Goal: Task Accomplishment & Management: Use online tool/utility

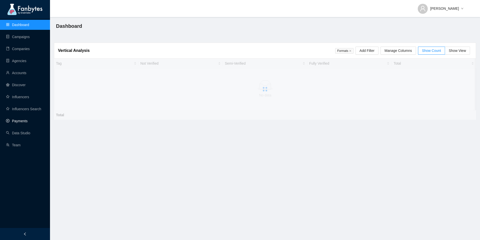
click at [23, 120] on link "Payments" at bounding box center [17, 121] width 22 height 4
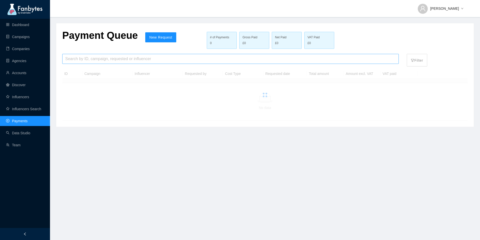
click at [131, 60] on input "search" at bounding box center [230, 59] width 331 height 10
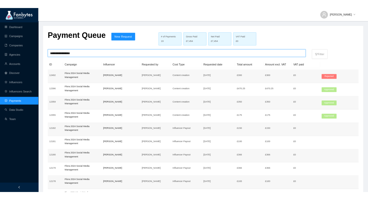
scroll to position [158, 0]
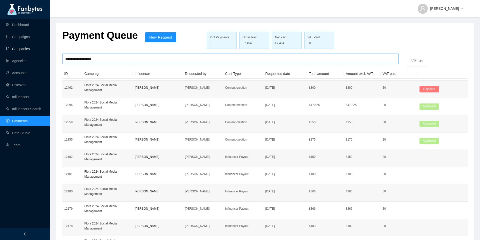
drag, startPoint x: 104, startPoint y: 60, endPoint x: 48, endPoint y: 52, distance: 56.5
click at [48, 52] on section "**********" at bounding box center [240, 140] width 480 height 281
type input "**********"
click at [19, 35] on link "Campaigns" at bounding box center [18, 37] width 24 height 4
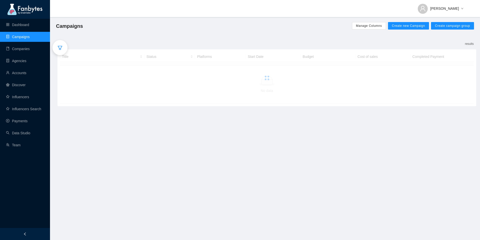
click at [61, 50] on div at bounding box center [60, 47] width 15 height 15
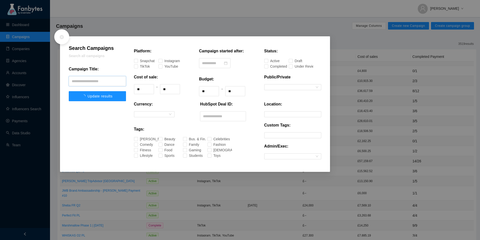
click at [95, 83] on input "text" at bounding box center [97, 81] width 57 height 10
paste input "**********"
type input "**********"
click at [98, 96] on span "Update results" at bounding box center [97, 96] width 25 height 4
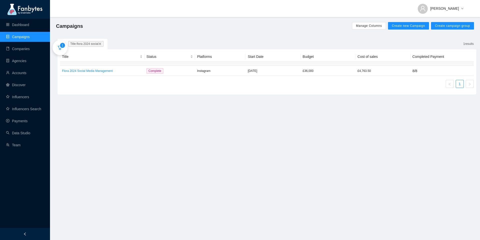
click at [60, 50] on icon "filter" at bounding box center [60, 47] width 5 height 5
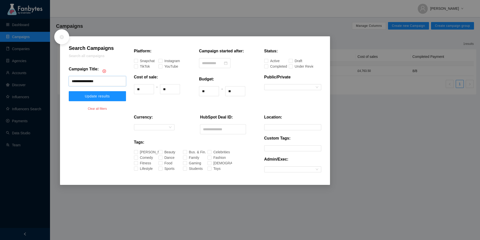
click at [114, 84] on input "**********" at bounding box center [97, 81] width 57 height 10
click at [218, 126] on input "text" at bounding box center [223, 129] width 46 height 10
paste input "**********"
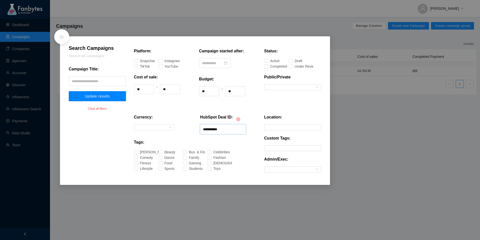
type input "**********"
click at [105, 96] on span "Update results" at bounding box center [97, 96] width 25 height 4
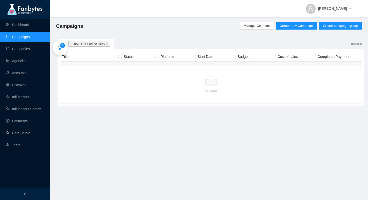
click at [65, 19] on div "Campaigns Manage Columns Create new Campaign Create campaign group" at bounding box center [209, 26] width 318 height 18
click at [61, 47] on icon "filter" at bounding box center [60, 47] width 5 height 5
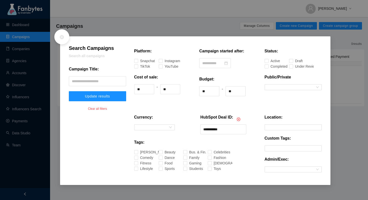
click at [57, 36] on div at bounding box center [61, 36] width 15 height 15
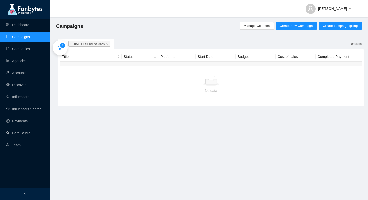
click at [62, 47] on span "1" at bounding box center [63, 45] width 2 height 5
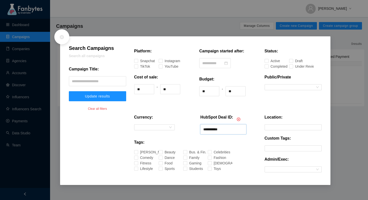
drag, startPoint x: 227, startPoint y: 131, endPoint x: 180, endPoint y: 126, distance: 47.0
click at [180, 126] on div "**********" at bounding box center [195, 126] width 122 height 25
click at [63, 40] on div at bounding box center [61, 36] width 15 height 15
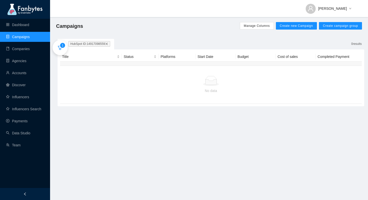
click at [61, 48] on icon "filter" at bounding box center [60, 48] width 5 height 4
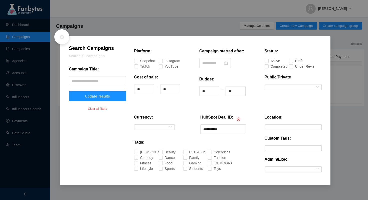
click at [60, 38] on icon "close-circle" at bounding box center [61, 37] width 5 height 5
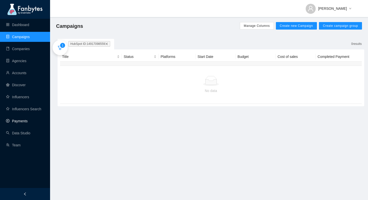
click at [28, 119] on link "Payments" at bounding box center [17, 121] width 22 height 4
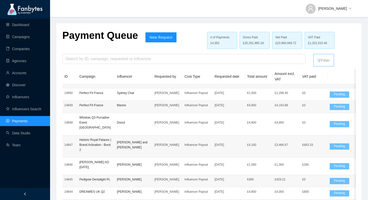
click at [330, 61] on p "Filter" at bounding box center [323, 59] width 12 height 8
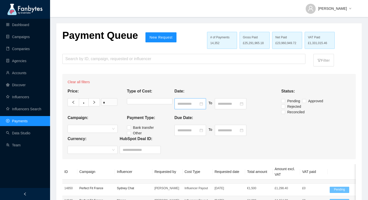
click at [203, 105] on div at bounding box center [190, 104] width 26 height 6
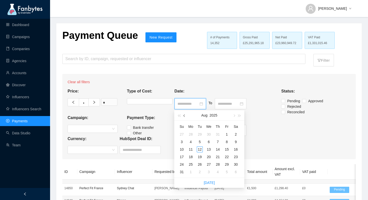
click at [183, 116] on button "button" at bounding box center [185, 115] width 6 height 10
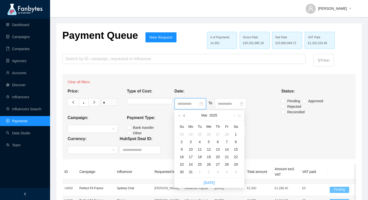
click at [183, 116] on button "button" at bounding box center [185, 115] width 6 height 10
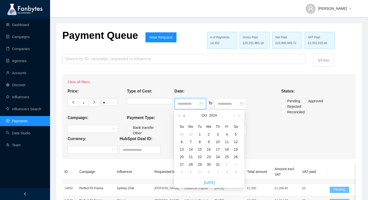
click at [183, 116] on button "button" at bounding box center [185, 115] width 6 height 10
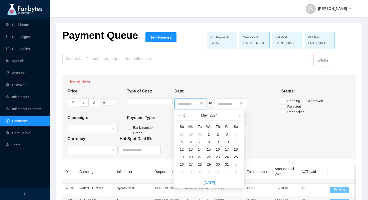
click at [183, 116] on button "button" at bounding box center [185, 115] width 6 height 10
type input "**********"
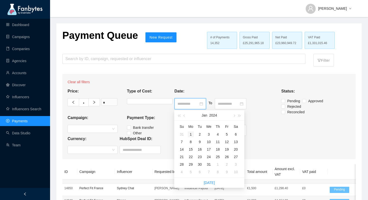
click at [191, 134] on div "1" at bounding box center [191, 134] width 6 height 6
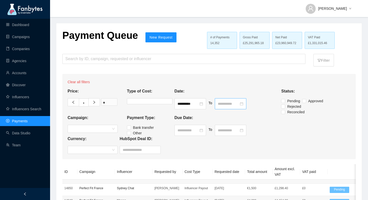
click at [243, 105] on div at bounding box center [231, 104] width 26 height 6
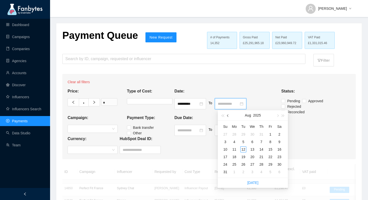
click at [228, 117] on button "button" at bounding box center [228, 115] width 6 height 10
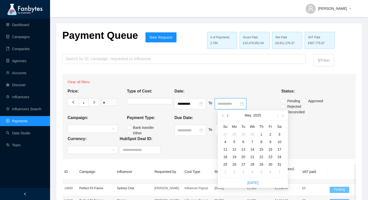
click at [228, 117] on button "button" at bounding box center [228, 115] width 6 height 10
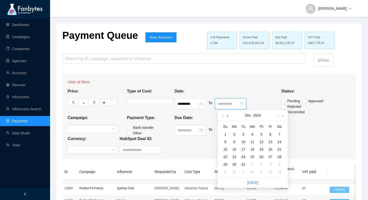
click at [226, 117] on button "button" at bounding box center [228, 115] width 6 height 10
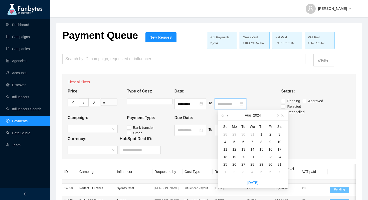
click at [226, 117] on button "button" at bounding box center [228, 115] width 6 height 10
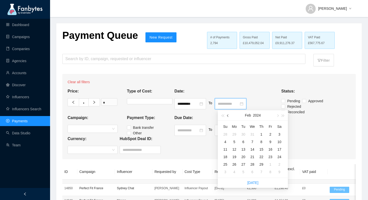
click at [226, 117] on button "button" at bounding box center [228, 115] width 6 height 10
type input "**********"
click at [253, 163] on div "31" at bounding box center [252, 164] width 6 height 6
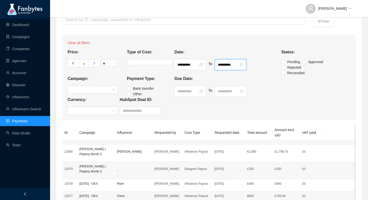
scroll to position [7, 0]
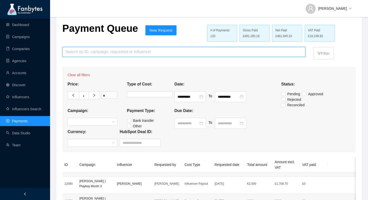
click at [90, 55] on input "search" at bounding box center [183, 52] width 237 height 10
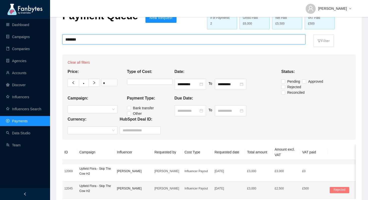
scroll to position [13, 0]
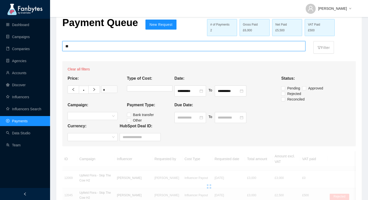
type input "*"
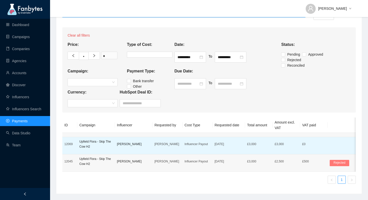
scroll to position [43, 0]
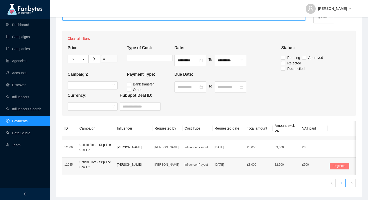
type input "*****"
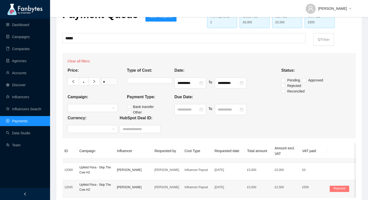
scroll to position [0, 0]
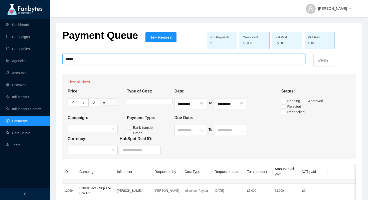
click at [87, 57] on input "*****" at bounding box center [183, 59] width 237 height 10
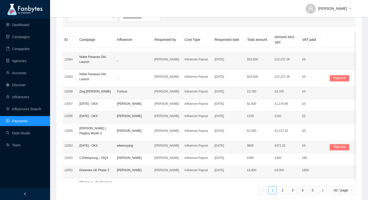
scroll to position [313, 0]
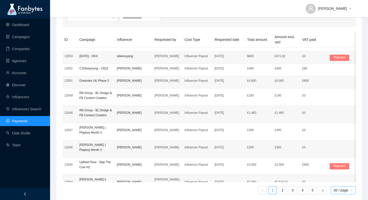
click at [340, 192] on span "30 / page" at bounding box center [343, 190] width 19 height 8
click at [338, 180] on div "100 / page" at bounding box center [344, 180] width 20 height 6
click at [282, 192] on link "2" at bounding box center [283, 190] width 8 height 8
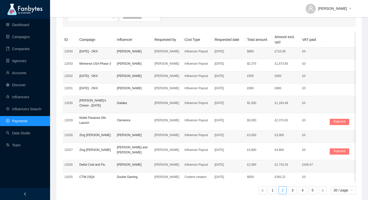
scroll to position [156, 0]
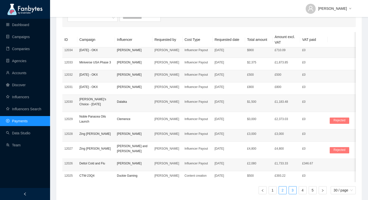
click at [290, 190] on link "3" at bounding box center [293, 190] width 8 height 8
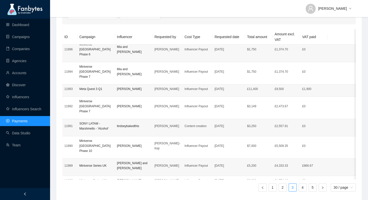
scroll to position [142, 0]
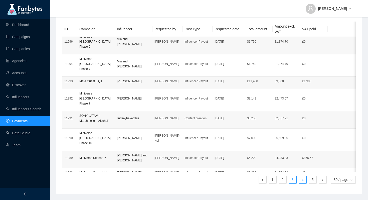
click at [299, 180] on link "4" at bounding box center [303, 180] width 8 height 8
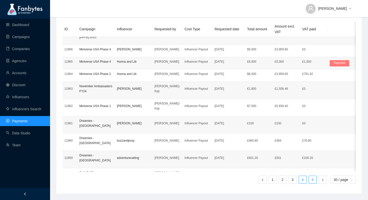
click at [312, 180] on link "5" at bounding box center [313, 180] width 8 height 8
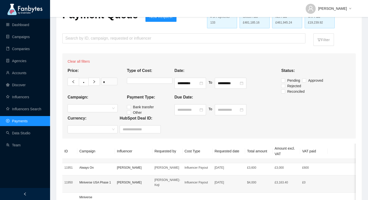
scroll to position [19, 0]
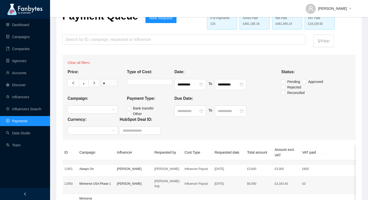
click at [70, 62] on p "Clear all filters" at bounding box center [209, 63] width 283 height 6
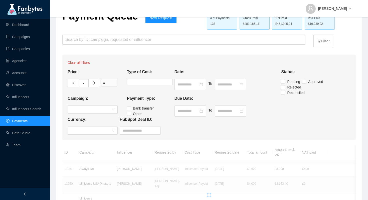
click at [76, 62] on p "Clear all filters" at bounding box center [209, 63] width 283 height 6
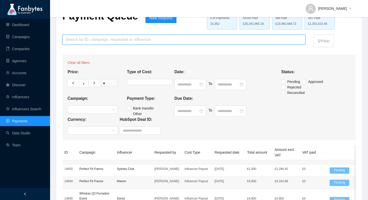
click at [186, 39] on input "search" at bounding box center [183, 40] width 237 height 10
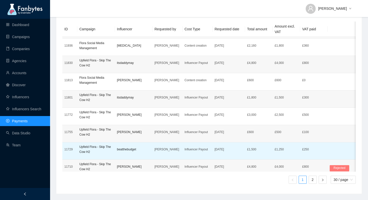
scroll to position [388, 0]
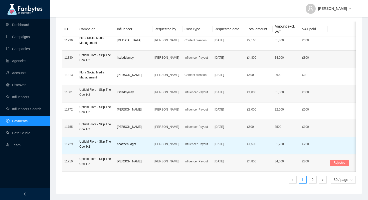
type input "*****"
click at [165, 143] on p "[PERSON_NAME]" at bounding box center [167, 143] width 26 height 5
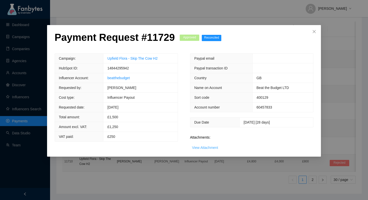
click at [198, 146] on link "View Attachment" at bounding box center [205, 147] width 26 height 4
click at [315, 33] on icon "close" at bounding box center [314, 31] width 3 height 3
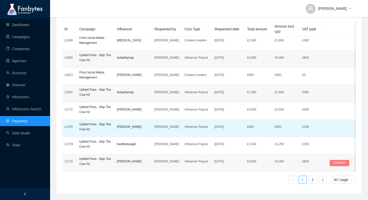
click at [191, 131] on td "Influencer Payout" at bounding box center [197, 128] width 30 height 17
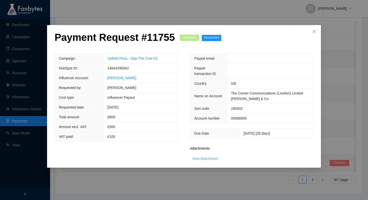
click at [211, 159] on link "View Attachment" at bounding box center [205, 158] width 26 height 4
click at [315, 32] on icon "close" at bounding box center [314, 32] width 4 height 4
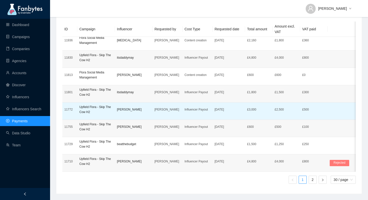
click at [193, 113] on td "Influencer Payout" at bounding box center [197, 110] width 30 height 17
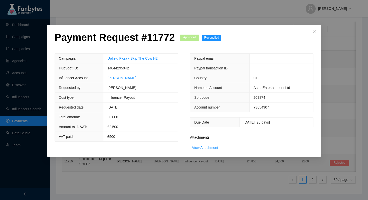
click at [202, 144] on div "Attachments: View Attachment" at bounding box center [251, 143] width 123 height 13
click at [202, 148] on link "View Attachment" at bounding box center [205, 147] width 26 height 4
click at [314, 34] on icon "close" at bounding box center [314, 32] width 4 height 4
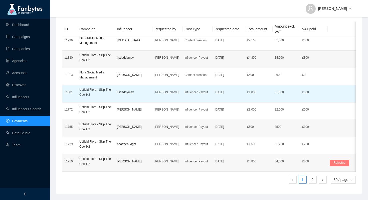
click at [170, 92] on p "[PERSON_NAME]" at bounding box center [167, 92] width 26 height 5
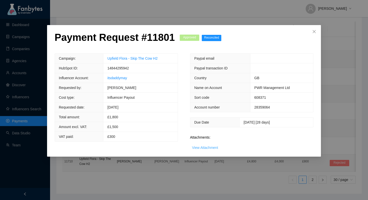
click at [208, 147] on link "View Attachment" at bounding box center [205, 147] width 26 height 4
click at [313, 32] on icon "close" at bounding box center [314, 32] width 4 height 4
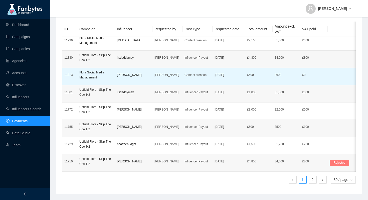
click at [177, 74] on p "[PERSON_NAME]" at bounding box center [167, 74] width 26 height 5
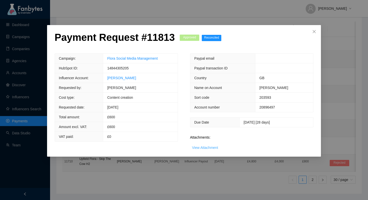
click at [199, 147] on link "View Attachment" at bounding box center [205, 147] width 26 height 4
click at [314, 32] on icon "close" at bounding box center [314, 31] width 3 height 3
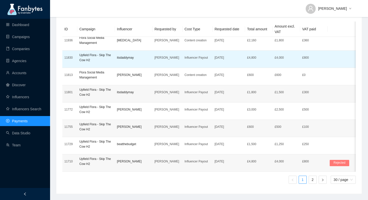
click at [194, 58] on p "Influencer Payout" at bounding box center [197, 57] width 26 height 5
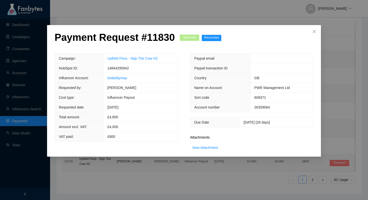
click at [196, 150] on div "View Attachment" at bounding box center [205, 148] width 26 height 6
click at [202, 148] on link "View Attachment" at bounding box center [205, 147] width 26 height 4
click at [311, 31] on span "Close" at bounding box center [314, 32] width 14 height 14
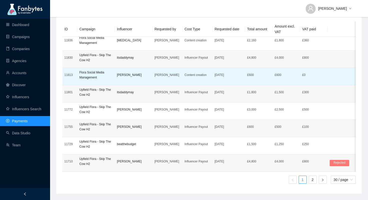
scroll to position [376, 0]
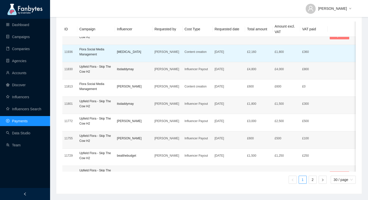
click at [192, 53] on p "Content creation" at bounding box center [197, 51] width 26 height 5
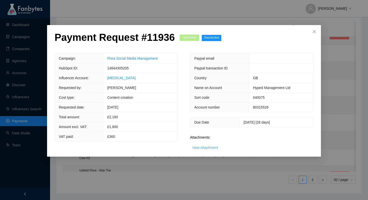
click at [199, 147] on link "View Attachment" at bounding box center [205, 147] width 26 height 4
click at [314, 32] on icon "close" at bounding box center [314, 31] width 3 height 3
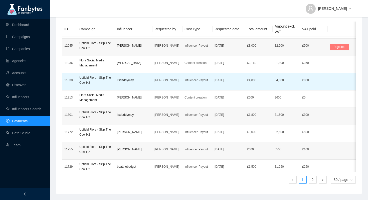
scroll to position [365, 0]
